Goal: Find contact information: Find contact information

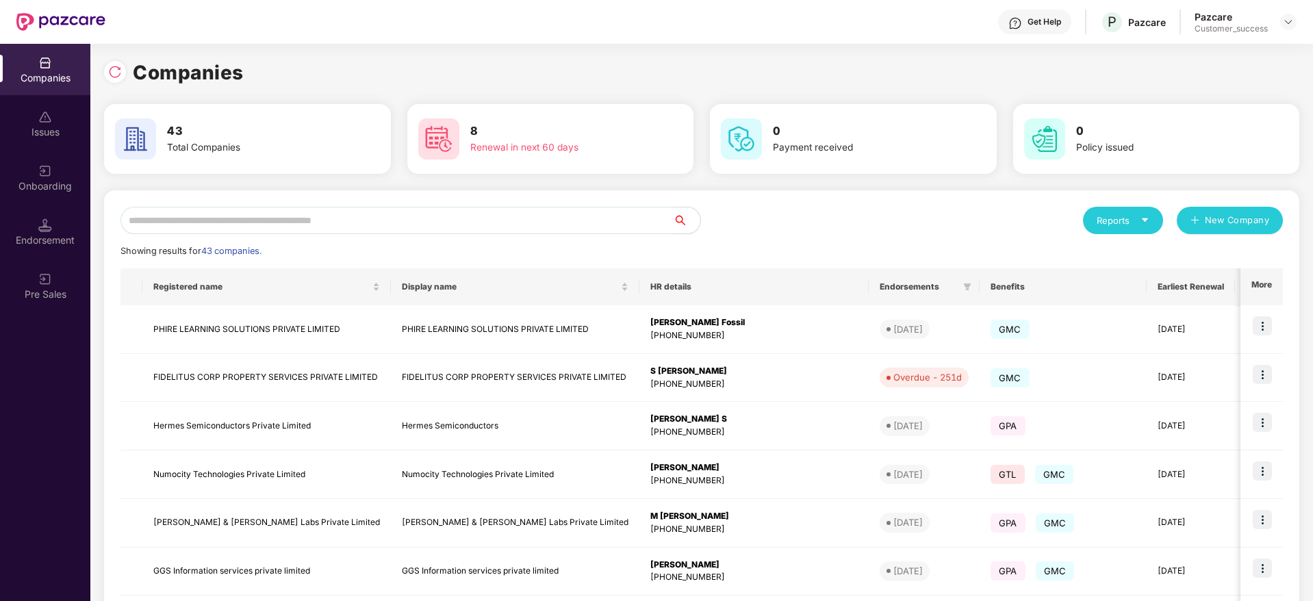
click at [364, 210] on input "text" at bounding box center [396, 220] width 552 height 27
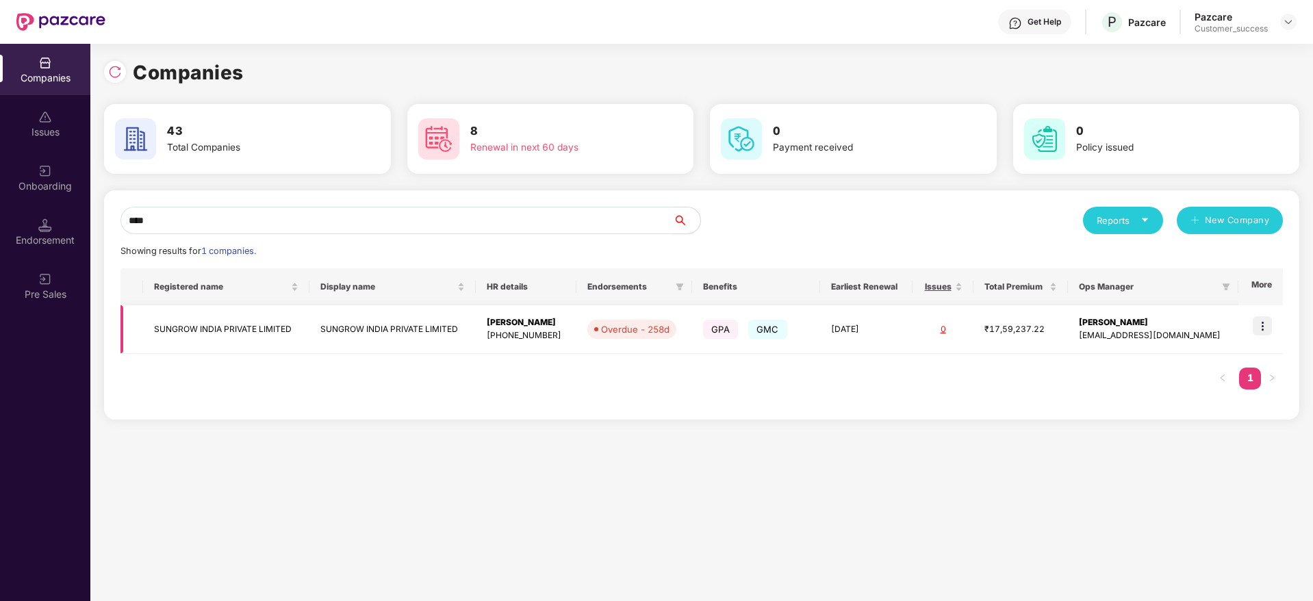
type input "****"
click at [1264, 316] on img at bounding box center [1262, 325] width 19 height 19
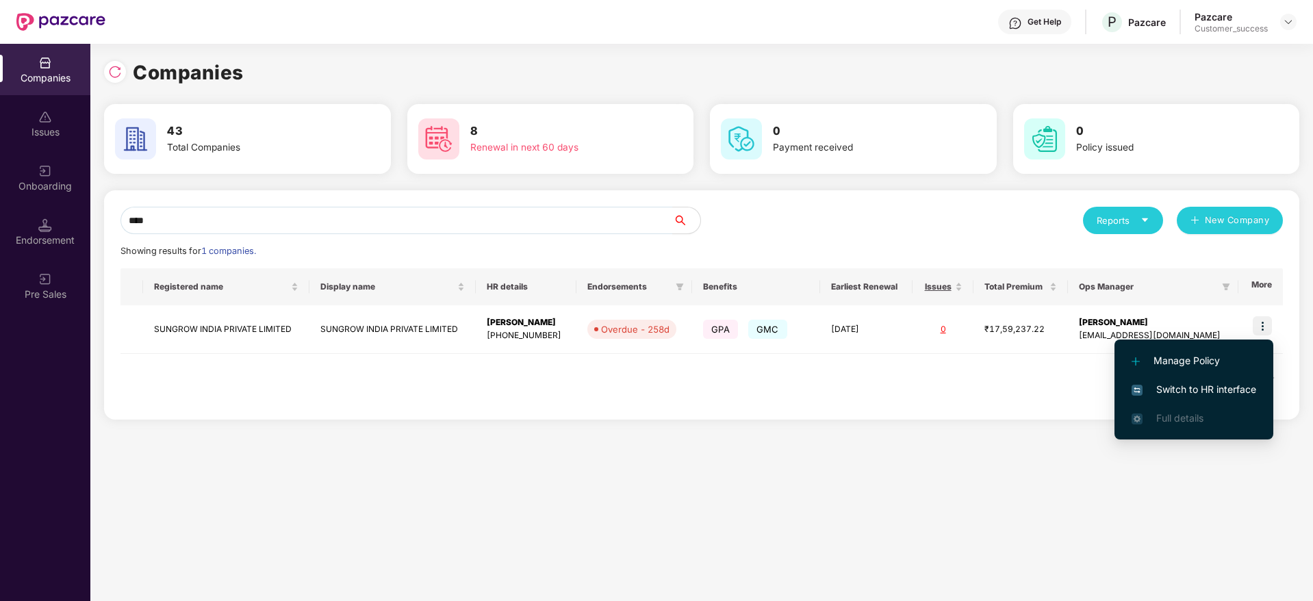
click at [1226, 383] on span "Switch to HR interface" at bounding box center [1194, 389] width 125 height 15
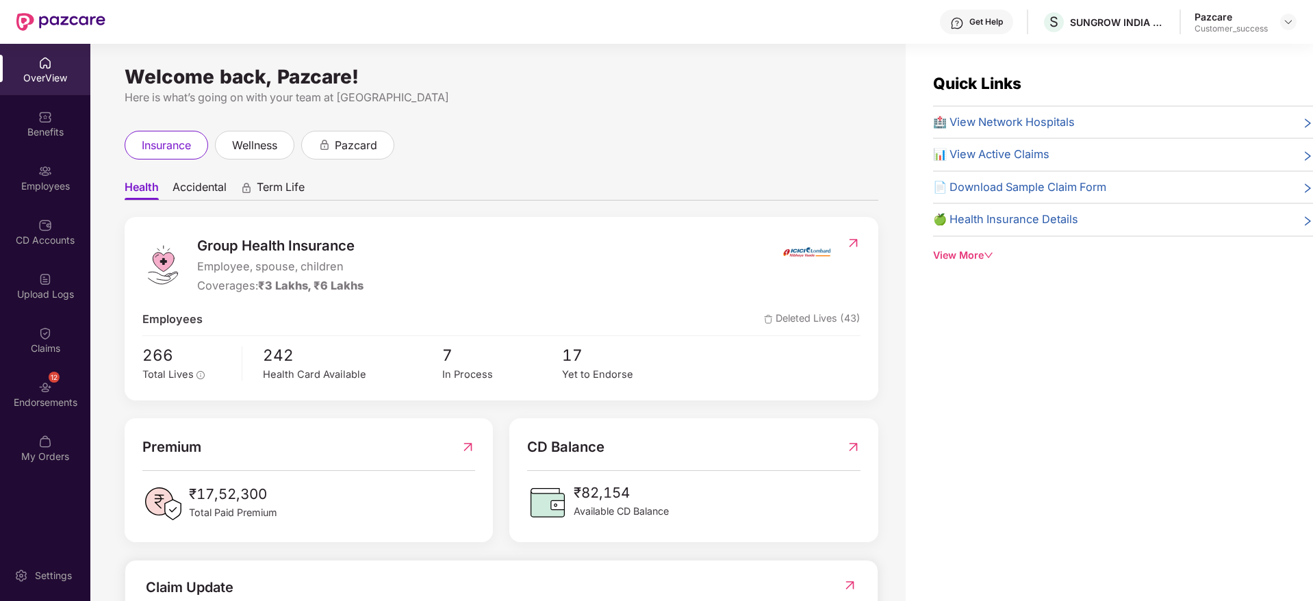
click at [47, 179] on div "Employees" at bounding box center [45, 186] width 90 height 14
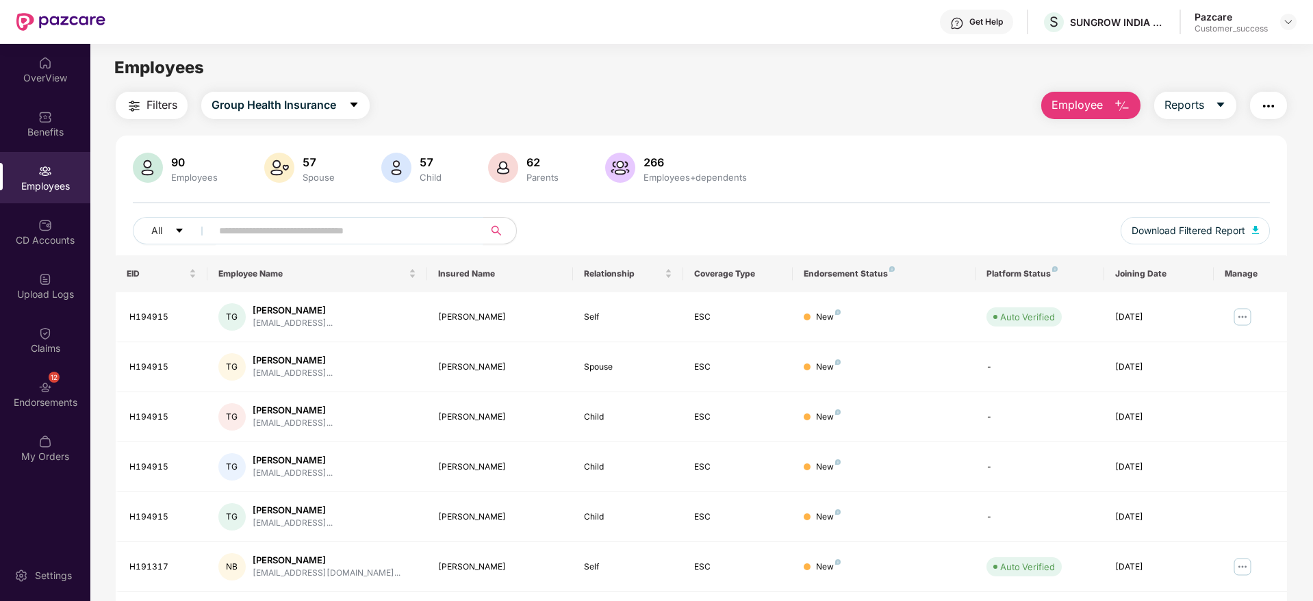
click at [291, 231] on input "text" at bounding box center [342, 230] width 246 height 21
paste input "********"
type input "********"
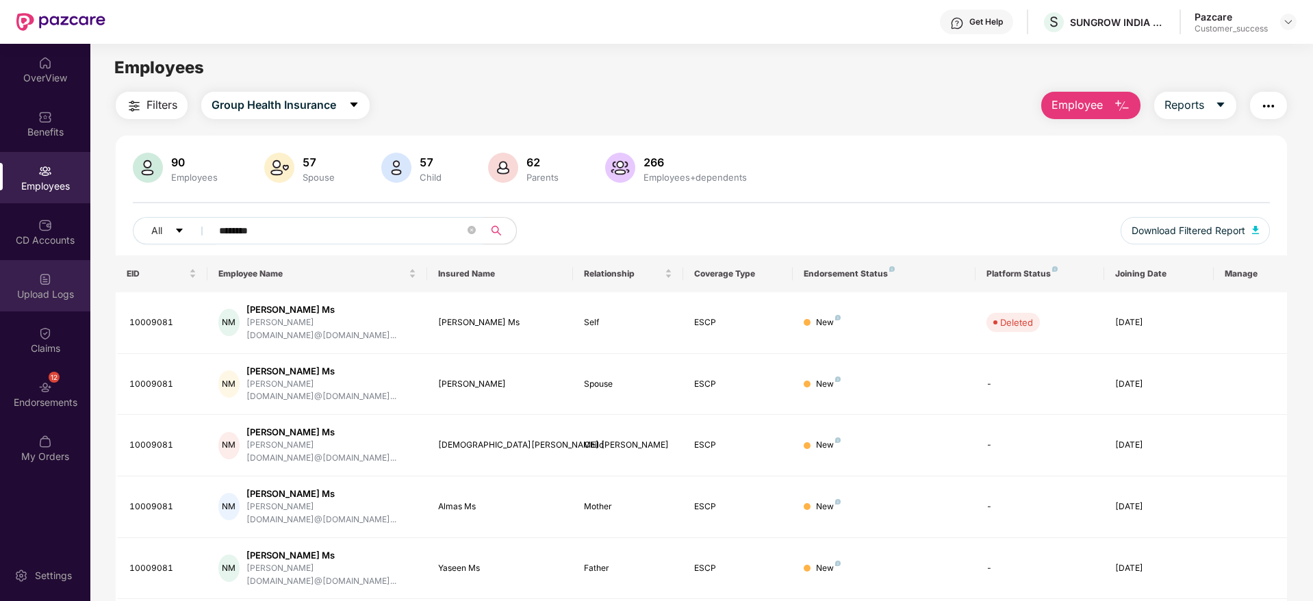
drag, startPoint x: 350, startPoint y: 236, endPoint x: 65, endPoint y: 277, distance: 287.6
click at [65, 277] on div "OverView Benefits Employees CD Accounts Upload Logs Claims 12 Endorsements My O…" at bounding box center [656, 322] width 1313 height 557
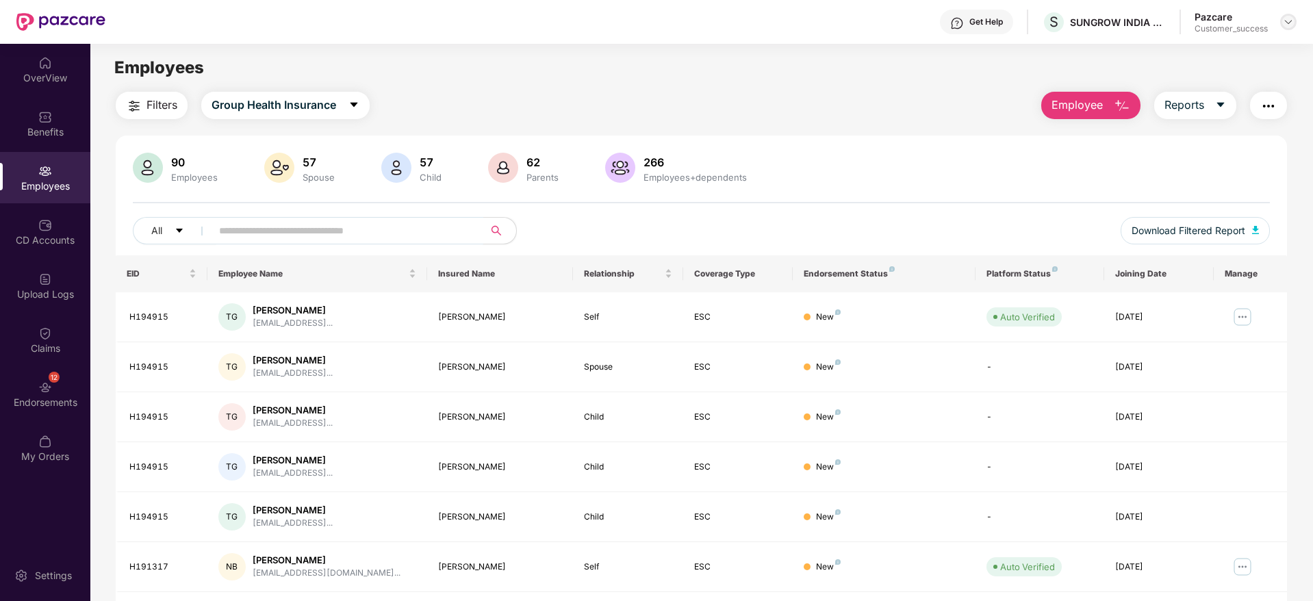
click at [1290, 20] on img at bounding box center [1288, 21] width 11 height 11
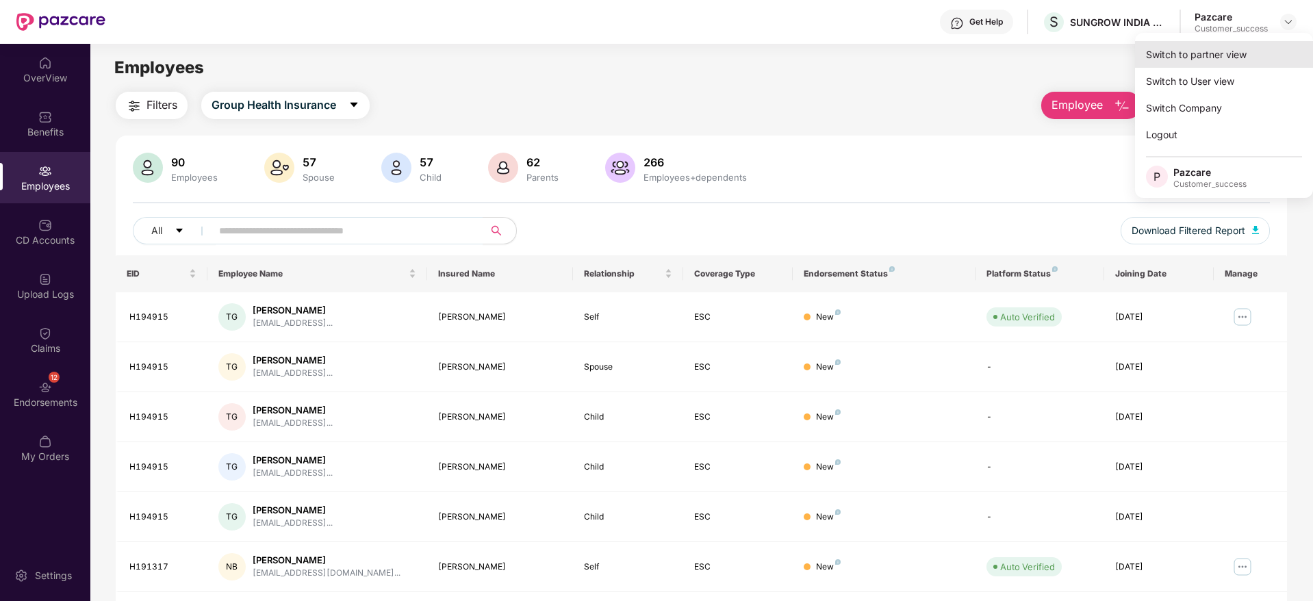
click at [1251, 44] on div "Switch to partner view" at bounding box center [1224, 54] width 178 height 27
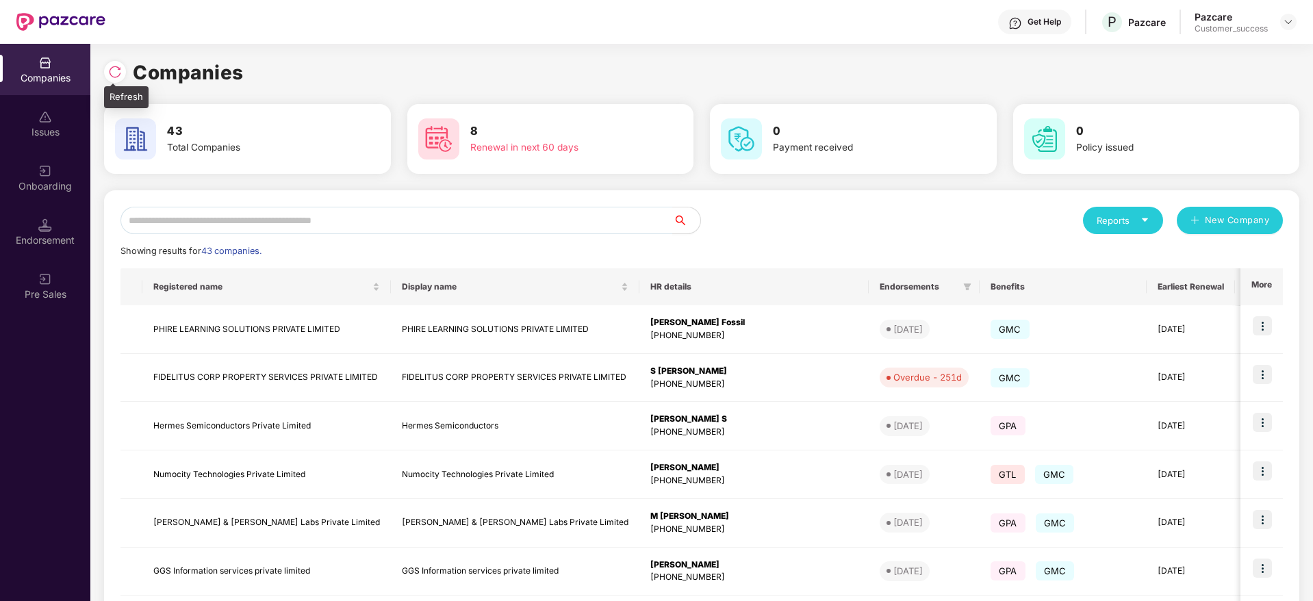
click at [110, 65] on img at bounding box center [115, 72] width 14 height 14
click at [1031, 18] on div "Get Help" at bounding box center [1045, 21] width 34 height 11
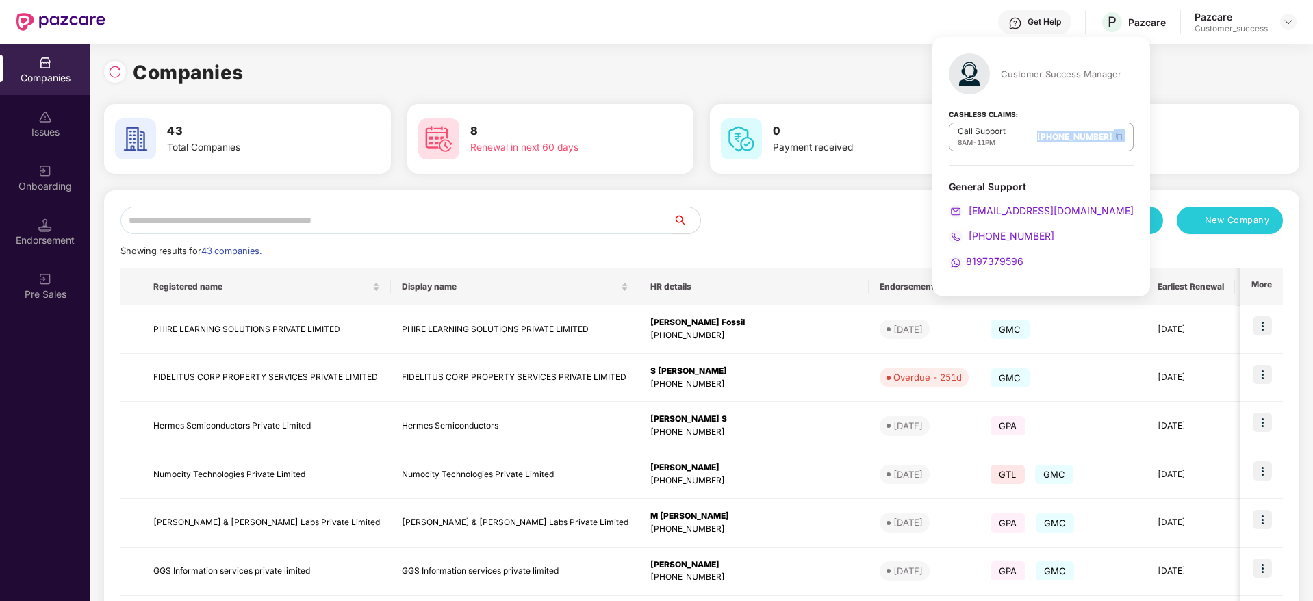
drag, startPoint x: 1112, startPoint y: 140, endPoint x: 1018, endPoint y: 142, distance: 94.5
click at [1018, 142] on div "Call Support 8AM - 11PM 080-3783-5420" at bounding box center [1041, 137] width 185 height 29
copy link "080-3783-5420"
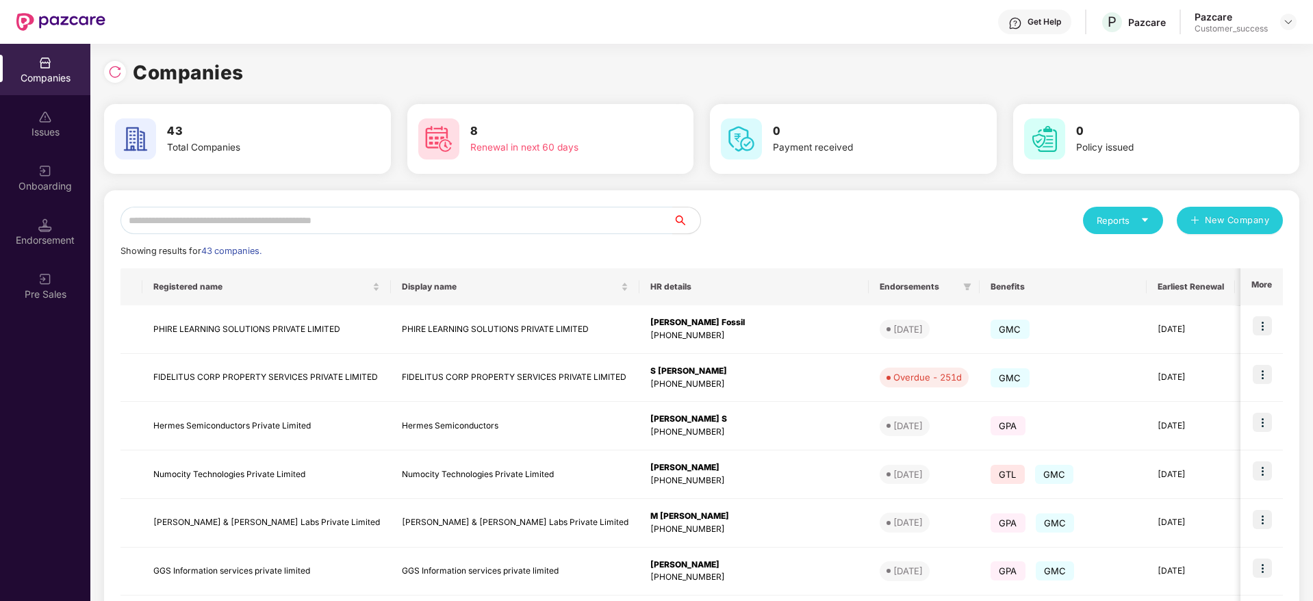
click at [855, 90] on div "Companies 43 Total Companies 8 Renewal in next 60 days 0 Payment received 0 Pol…" at bounding box center [701, 462] width 1195 height 809
